Goal: Task Accomplishment & Management: Manage account settings

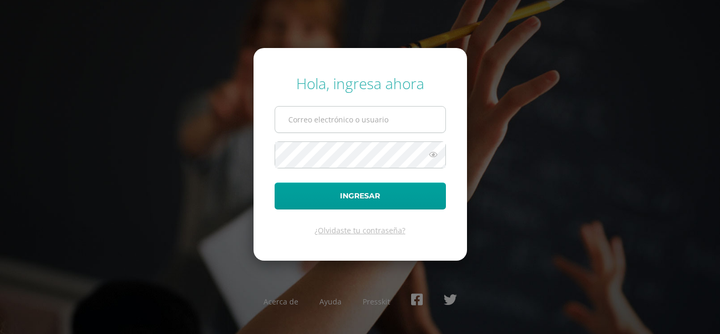
click at [291, 115] on input "text" at bounding box center [360, 119] width 170 height 26
type input "[EMAIL_ADDRESS][DOMAIN_NAME]"
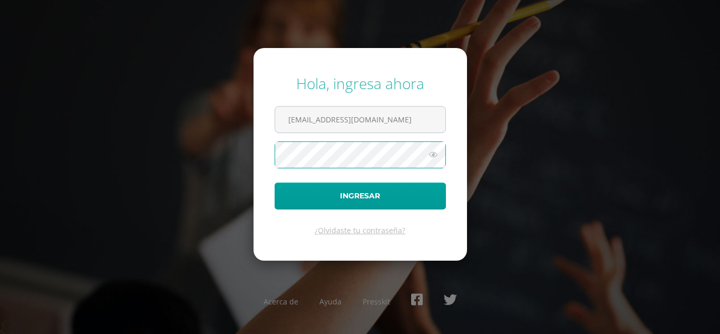
click at [431, 152] on icon at bounding box center [433, 154] width 14 height 13
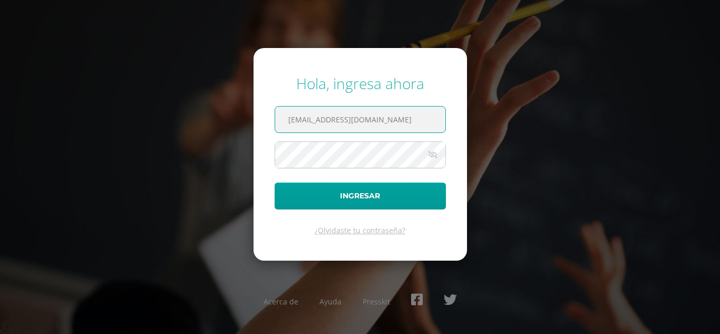
click at [374, 124] on input "[EMAIL_ADDRESS][DOMAIN_NAME]" at bounding box center [360, 119] width 170 height 26
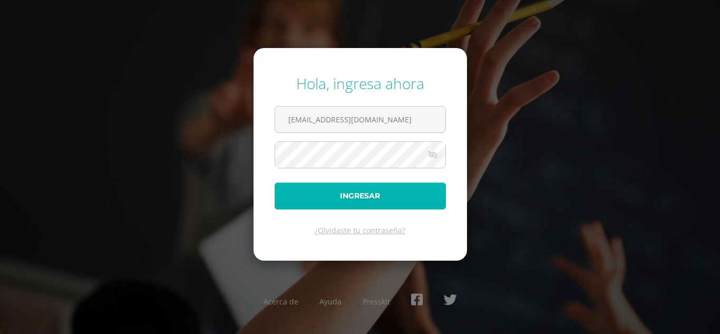
click at [357, 194] on button "Ingresar" at bounding box center [360, 195] width 171 height 27
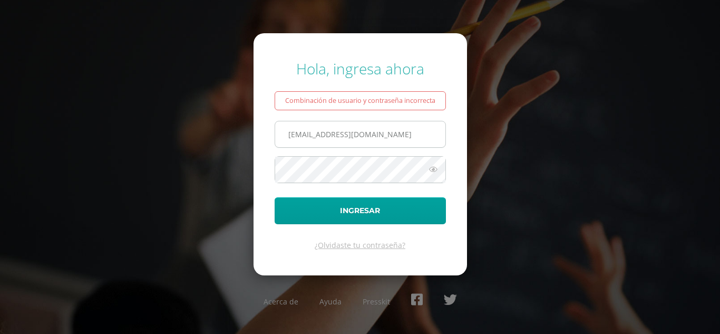
click at [425, 140] on input "COS00440@osoriosandoval.edu.gt" at bounding box center [360, 134] width 170 height 26
click at [436, 170] on icon at bounding box center [433, 169] width 14 height 13
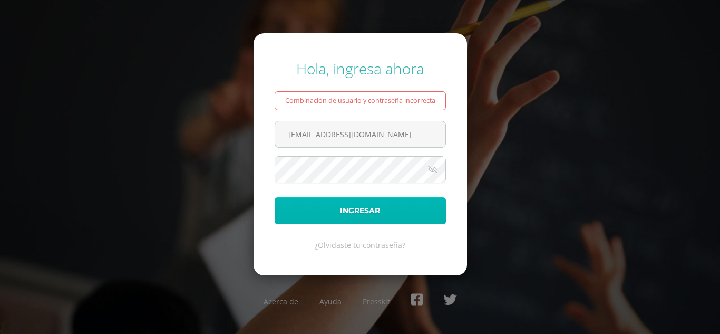
click at [360, 210] on button "Ingresar" at bounding box center [360, 210] width 171 height 27
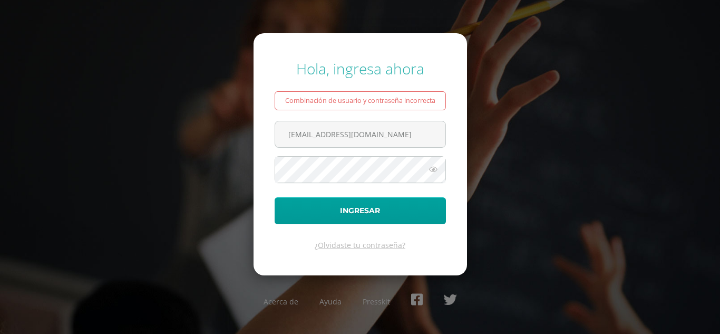
click at [556, 170] on div "Hola, ingresa ahora Combinación de usuario y contraseña incorrecta [EMAIL_ADDRE…" at bounding box center [360, 166] width 680 height 233
click at [293, 132] on input "[EMAIL_ADDRESS][DOMAIN_NAME]" at bounding box center [360, 134] width 170 height 26
click at [287, 133] on input "[EMAIL_ADDRESS][DOMAIN_NAME]" at bounding box center [360, 134] width 170 height 26
click at [424, 138] on input "COS00440@osoriosandoval.edu.gt" at bounding box center [360, 134] width 170 height 26
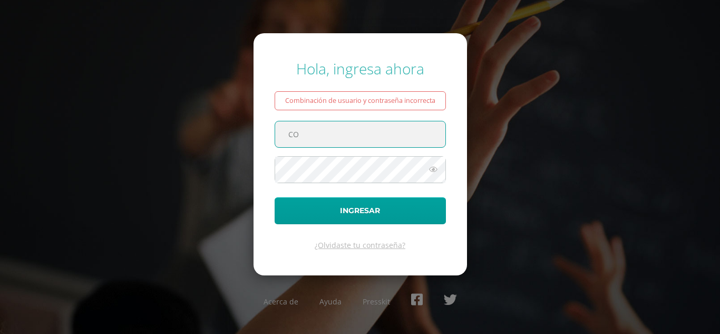
type input "C"
click at [284, 133] on input "text" at bounding box center [360, 134] width 170 height 26
type input "ci"
click at [525, 109] on div "Hola, ingresa ahora Combinación de usuario y contraseña incorrecta ci Ingresar …" at bounding box center [360, 166] width 680 height 233
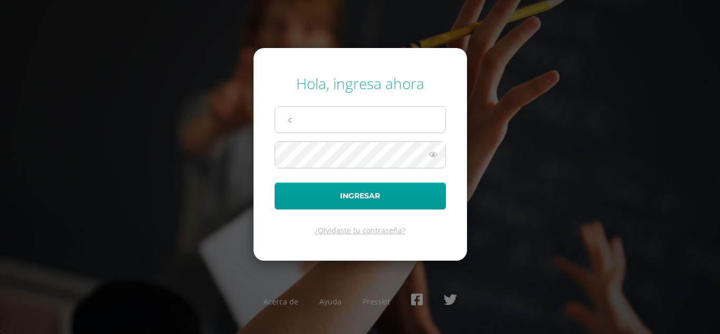
type input "[EMAIL_ADDRESS][DOMAIN_NAME]"
click at [436, 152] on icon at bounding box center [433, 154] width 14 height 13
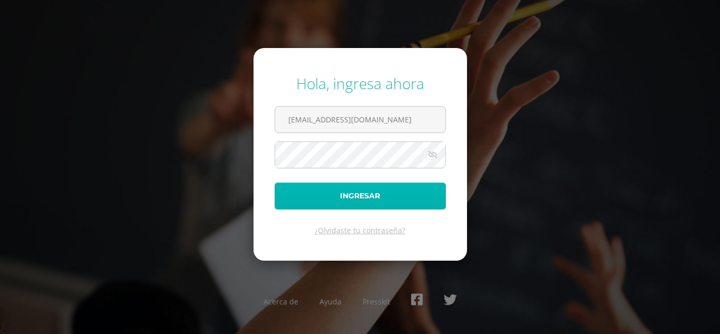
click at [366, 197] on button "Ingresar" at bounding box center [360, 195] width 171 height 27
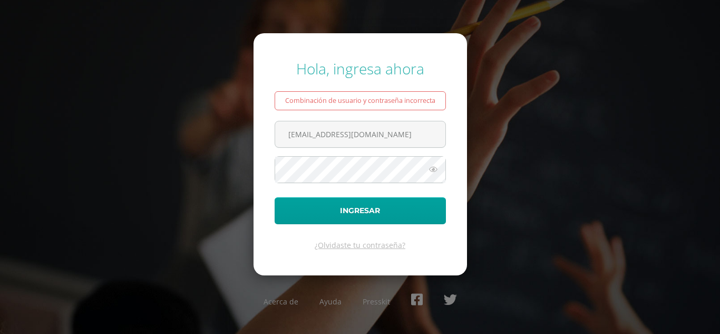
click at [236, 124] on div "Hola, ingresa ahora Combinación de usuario y contraseña incorrecta [EMAIL_ADDRE…" at bounding box center [360, 166] width 680 height 233
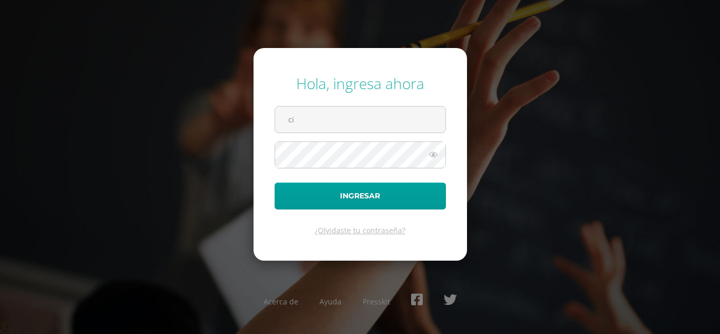
type input "c"
click at [336, 69] on form "Hola, ingresa ahora Ingresar ¿Olvidaste tu contraseña?" at bounding box center [359, 154] width 213 height 212
drag, startPoint x: 0, startPoint y: 0, endPoint x: 336, endPoint y: 69, distance: 342.6
click at [336, 69] on form "Hola, ingresa ahora Ingresar ¿Olvidaste tu contraseña?" at bounding box center [359, 154] width 213 height 212
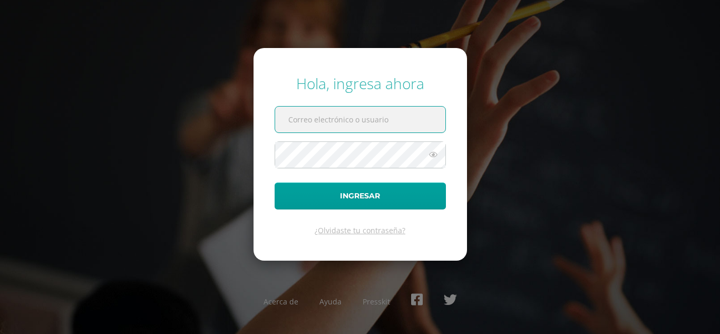
click at [379, 117] on input "text" at bounding box center [360, 119] width 170 height 26
type input "[PERSON_NAME].[PERSON_NAME].12"
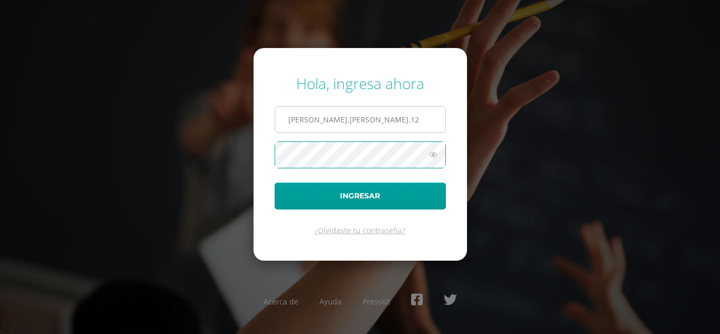
click at [275, 182] on button "Ingresar" at bounding box center [360, 195] width 171 height 27
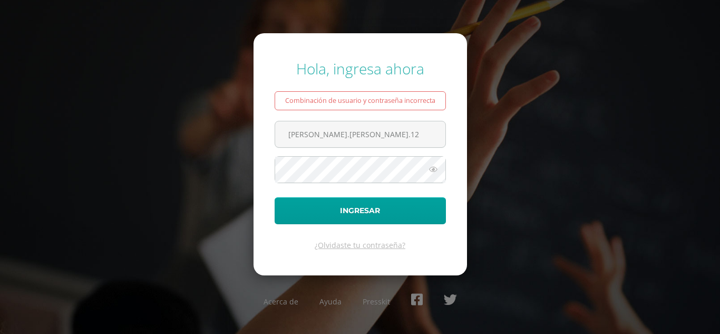
click at [478, 66] on div "Hola, ingresa ahora Combinación de usuario y contraseña incorrecta [PERSON_NAME…" at bounding box center [360, 166] width 680 height 233
